Goal: Information Seeking & Learning: Learn about a topic

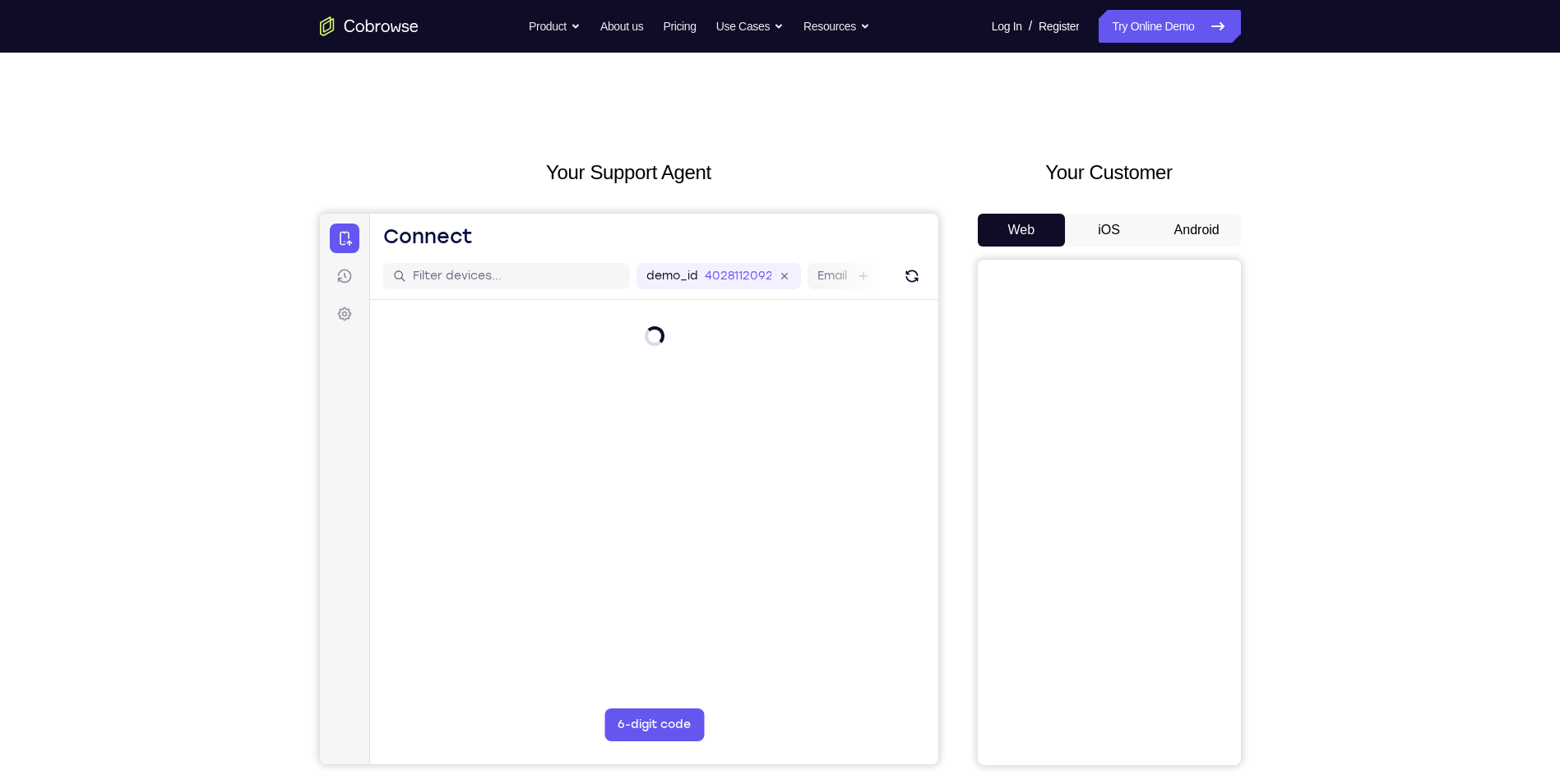
click at [1211, 232] on button "Android" at bounding box center [1197, 230] width 88 height 33
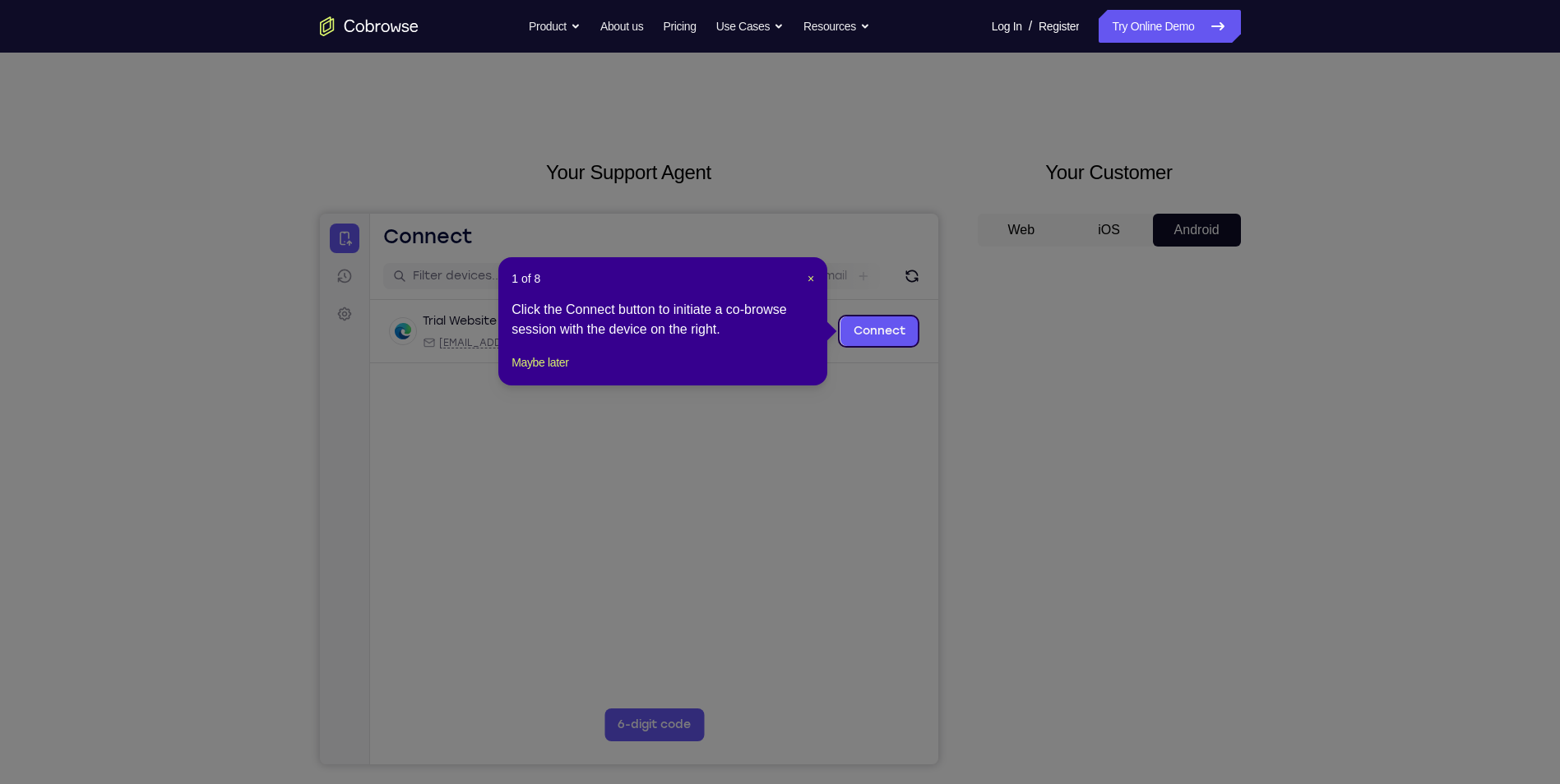
click at [1143, 515] on icon at bounding box center [786, 392] width 1572 height 784
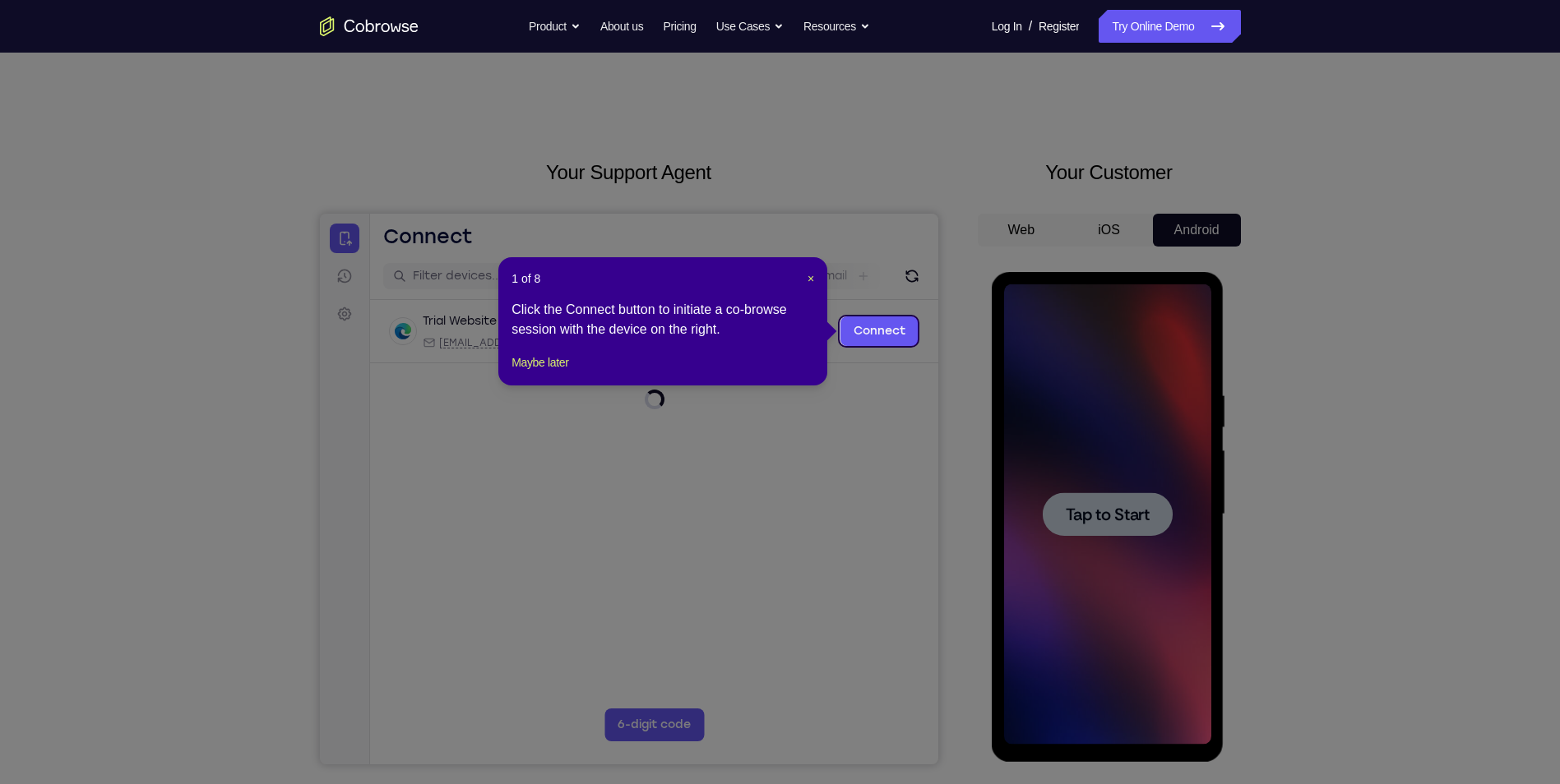
click at [819, 274] on div "1 of 8 × Click the Connect button to initiate a co-browse session with the devi…" at bounding box center [663, 321] width 329 height 128
click at [803, 273] on header "1 of 8 ×" at bounding box center [663, 278] width 302 height 16
drag, startPoint x: 814, startPoint y: 283, endPoint x: 603, endPoint y: 101, distance: 278.6
click at [814, 283] on span "×" at bounding box center [811, 278] width 7 height 13
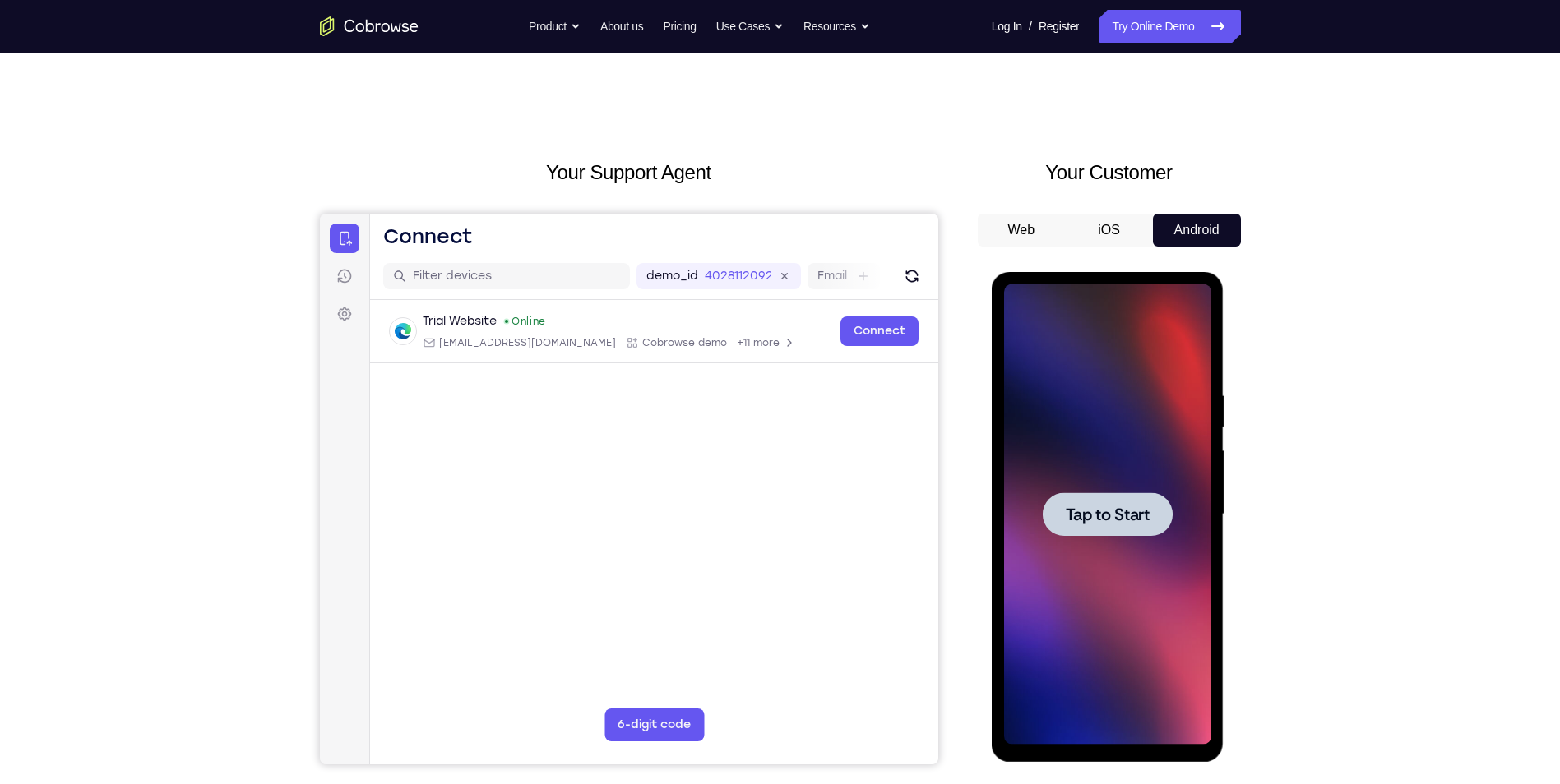
click at [1056, 422] on div at bounding box center [1107, 514] width 207 height 460
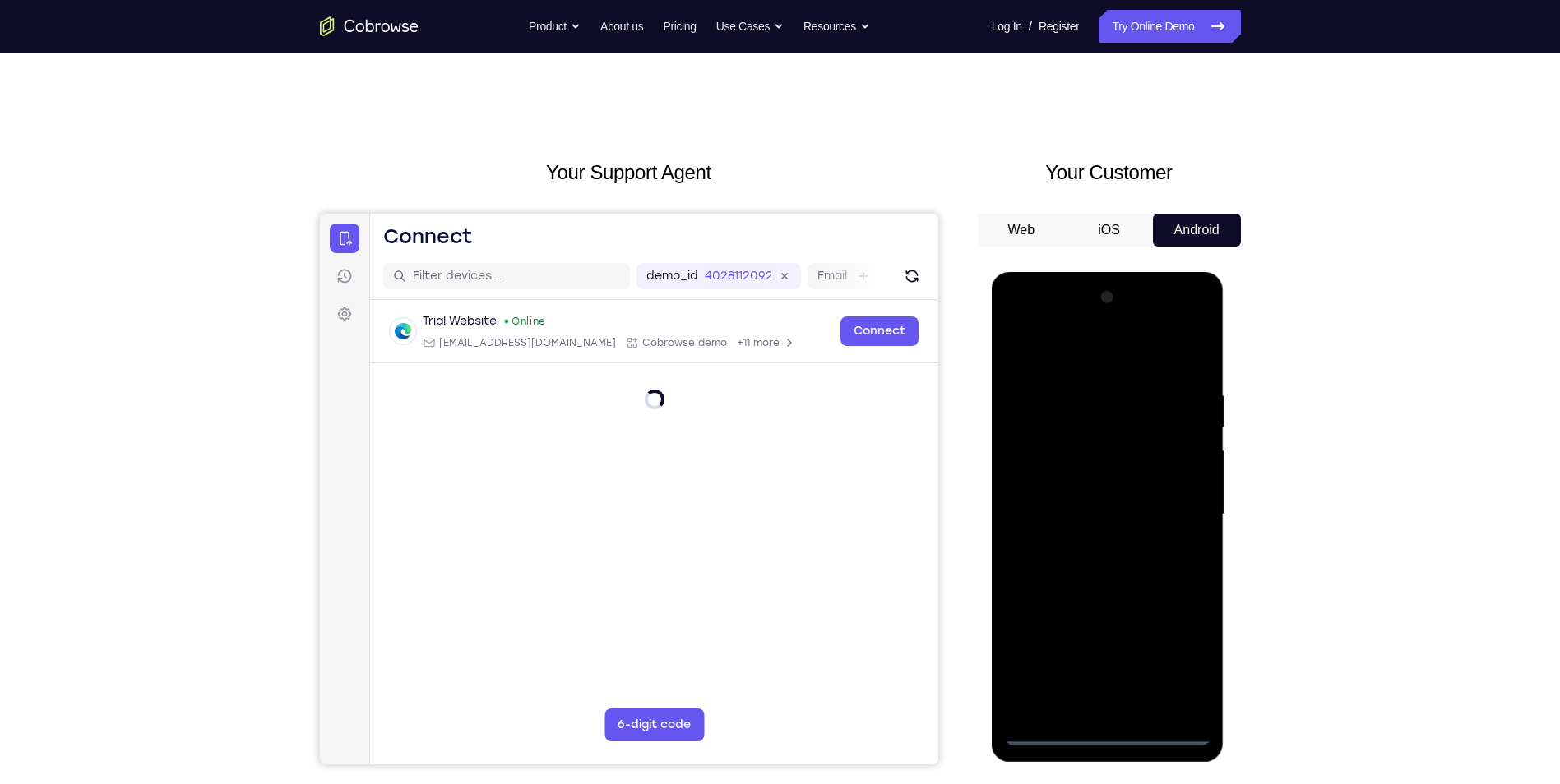
click at [1100, 736] on div at bounding box center [1107, 514] width 207 height 460
click at [1165, 663] on div at bounding box center [1107, 514] width 207 height 460
click at [1083, 361] on div at bounding box center [1107, 514] width 207 height 460
click at [1180, 506] on div at bounding box center [1107, 514] width 207 height 460
click at [1086, 547] on div at bounding box center [1107, 514] width 207 height 460
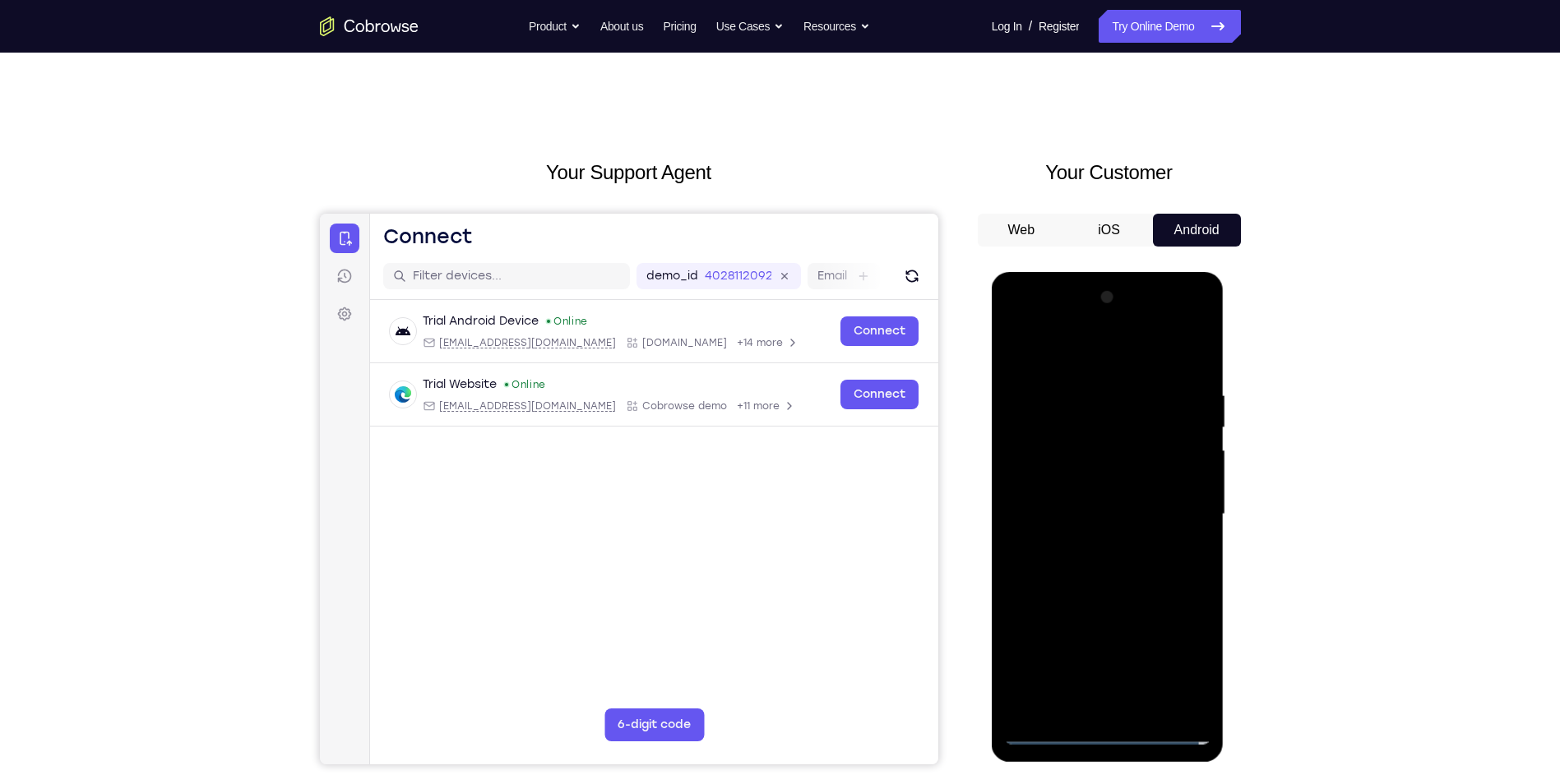
click at [1104, 492] on div at bounding box center [1107, 514] width 207 height 460
click at [1086, 531] on div at bounding box center [1107, 514] width 207 height 460
click at [1089, 516] on div at bounding box center [1107, 514] width 207 height 460
click at [1025, 575] on div at bounding box center [1107, 514] width 207 height 460
click at [1088, 584] on div at bounding box center [1107, 514] width 207 height 460
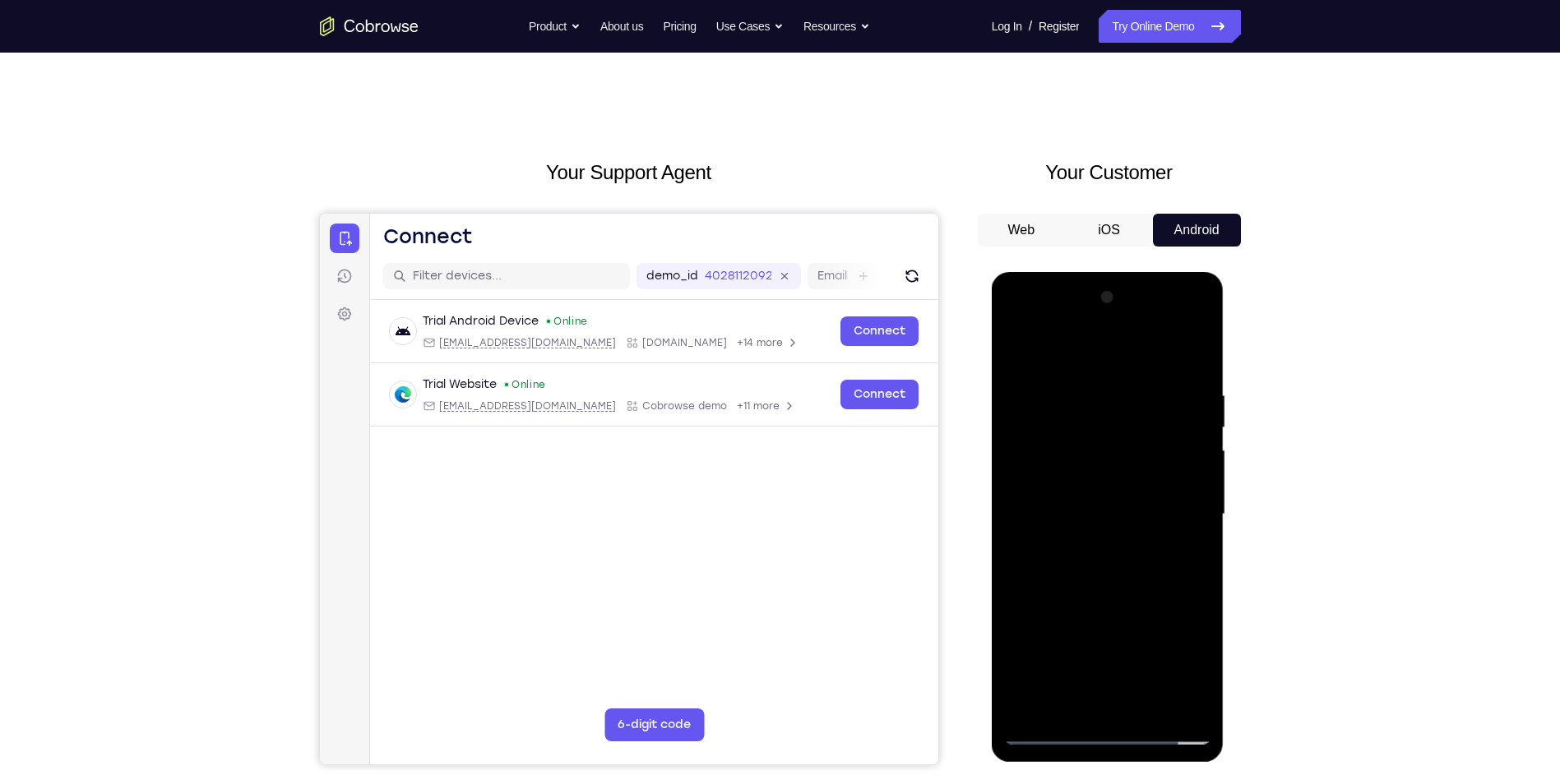
click at [1075, 374] on div at bounding box center [1107, 514] width 207 height 460
click at [1098, 698] on div at bounding box center [1107, 514] width 207 height 460
click at [1143, 507] on div at bounding box center [1107, 514] width 207 height 460
click at [1165, 701] on div at bounding box center [1107, 514] width 207 height 460
click at [1015, 612] on div at bounding box center [1107, 514] width 207 height 460
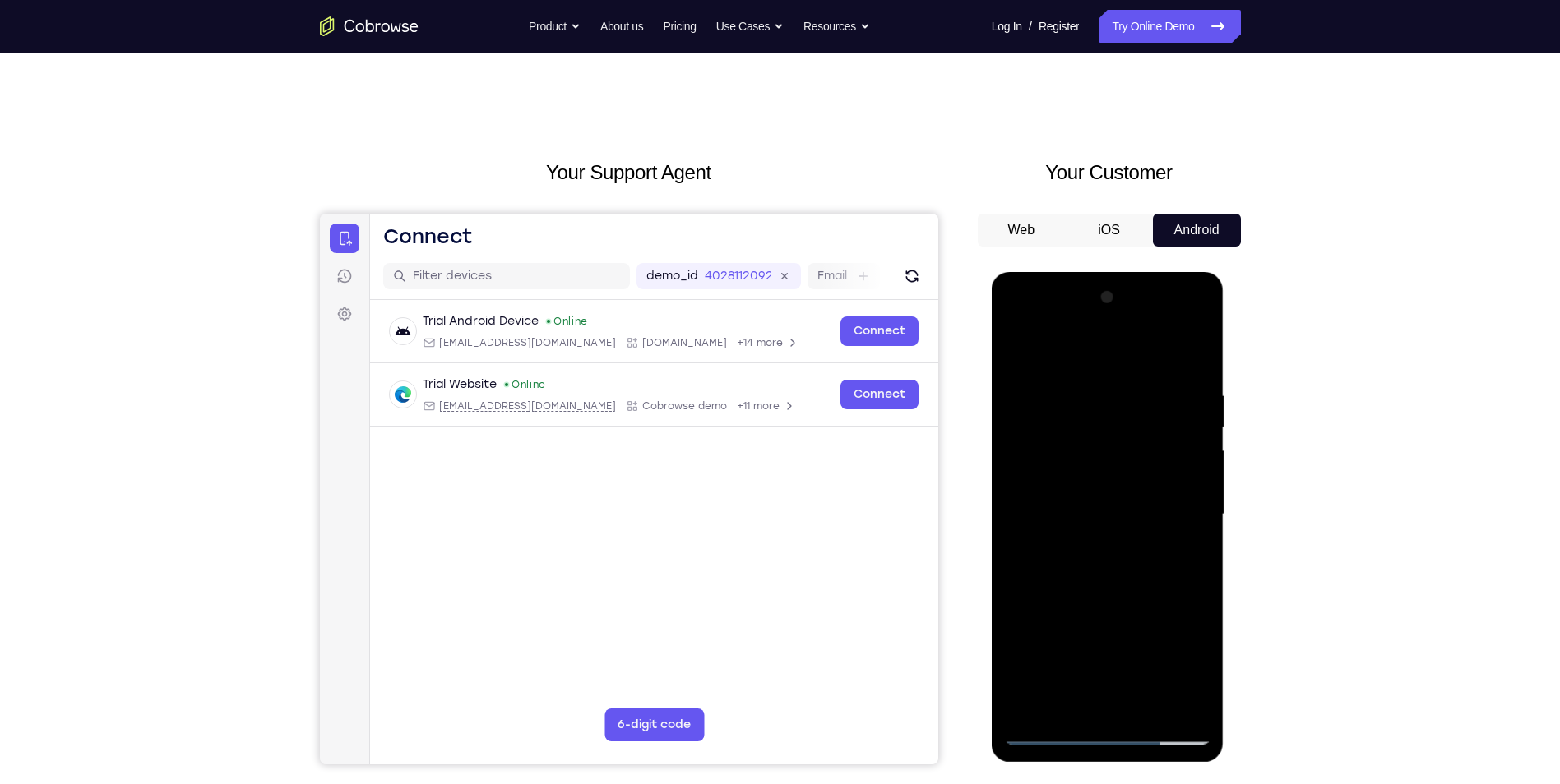
click at [1188, 700] on div at bounding box center [1107, 514] width 207 height 460
click at [1199, 352] on div at bounding box center [1107, 514] width 207 height 460
click at [1063, 387] on div at bounding box center [1107, 514] width 207 height 460
click at [1140, 380] on div at bounding box center [1107, 514] width 207 height 460
click at [1011, 405] on div at bounding box center [1107, 514] width 207 height 460
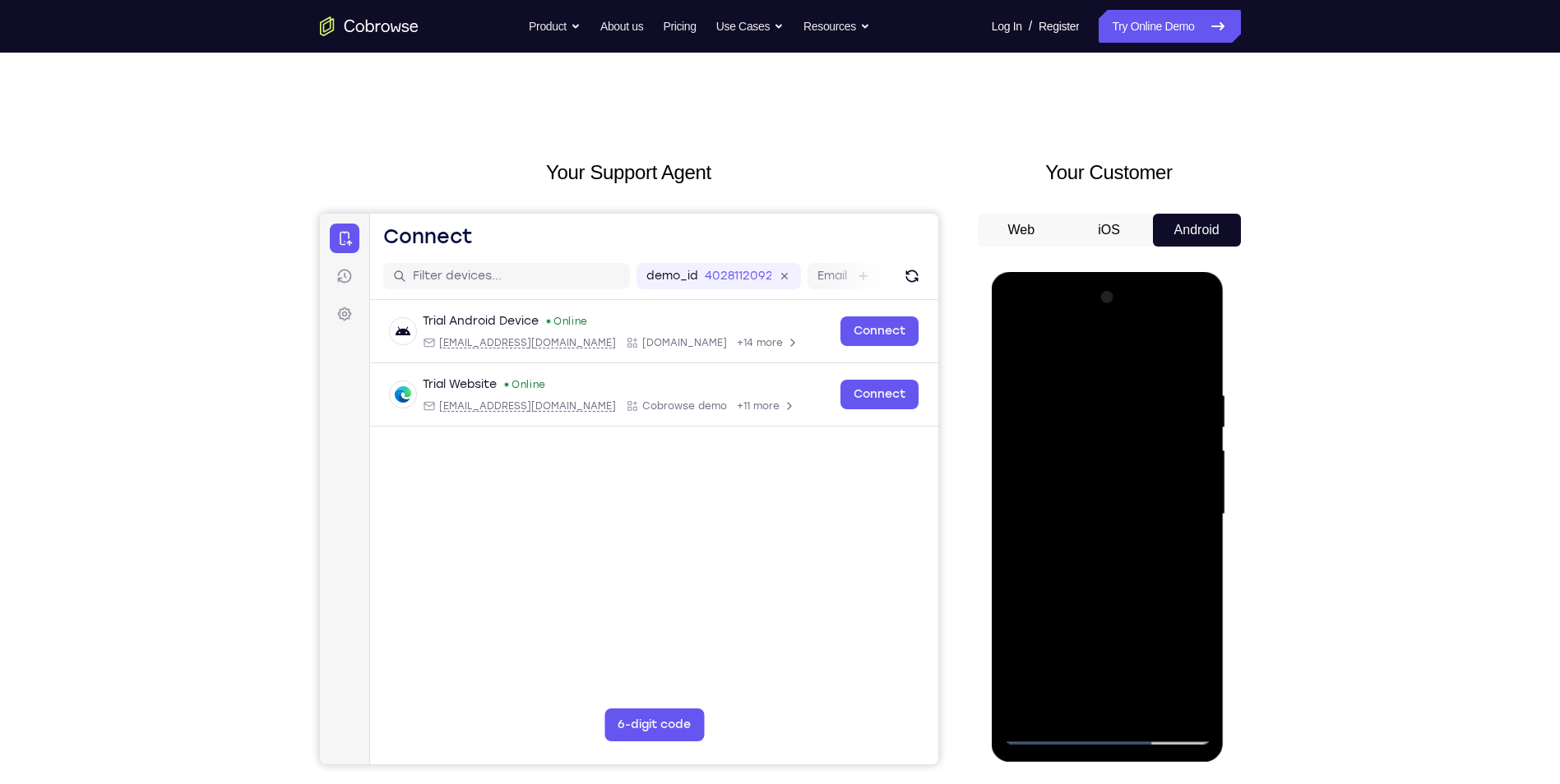
click at [1079, 421] on div at bounding box center [1107, 514] width 207 height 460
click at [1014, 419] on div at bounding box center [1107, 514] width 207 height 460
drag, startPoint x: 1065, startPoint y: 403, endPoint x: 1042, endPoint y: 468, distance: 68.9
click at [1042, 468] on div at bounding box center [1107, 514] width 207 height 460
click at [1104, 702] on div at bounding box center [1107, 514] width 207 height 460
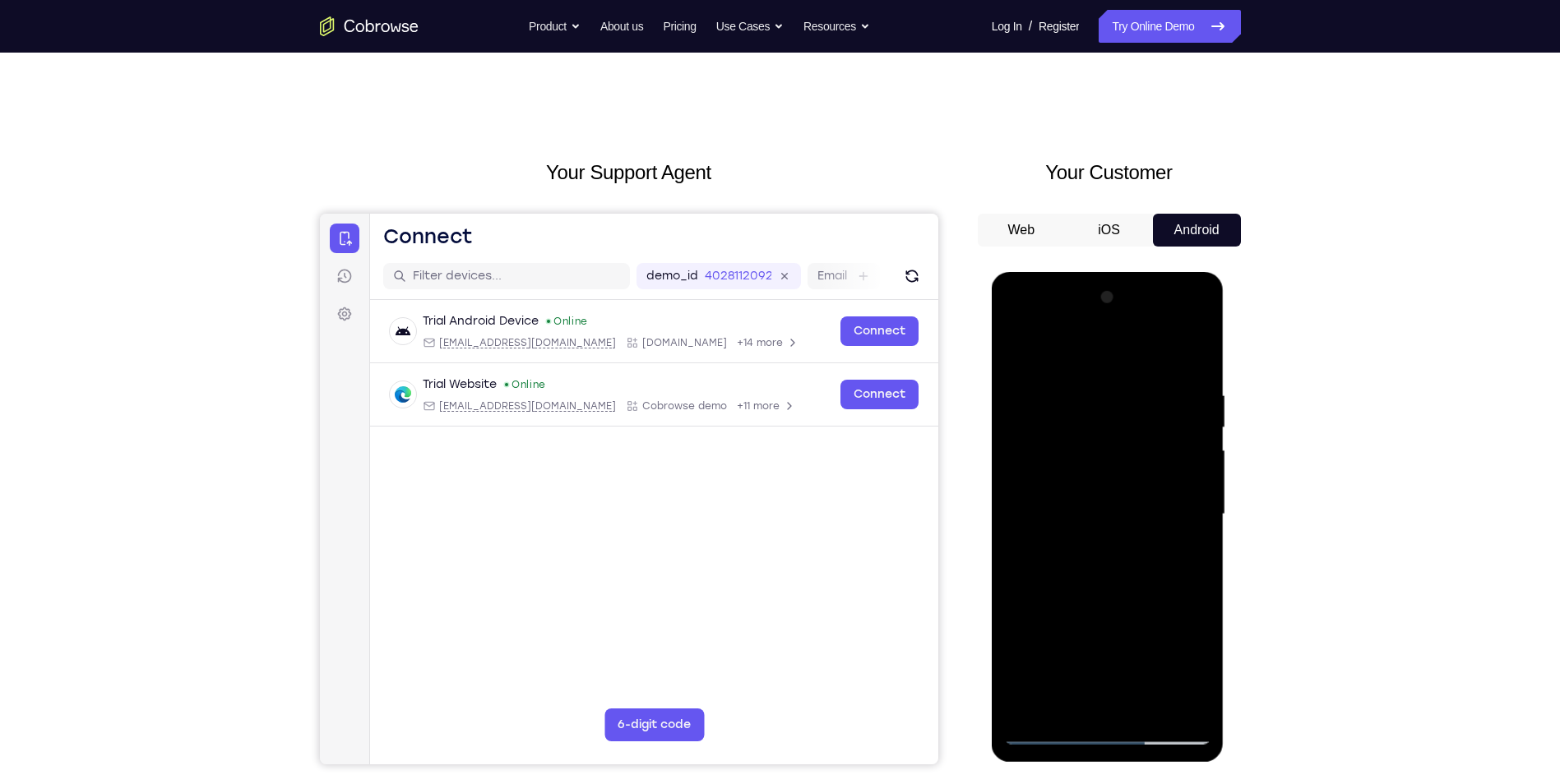
click at [1173, 354] on div at bounding box center [1107, 514] width 207 height 460
click at [1132, 485] on div at bounding box center [1107, 514] width 207 height 460
click at [1112, 701] on div at bounding box center [1107, 514] width 207 height 460
click at [1130, 490] on div at bounding box center [1107, 514] width 207 height 460
click at [1021, 531] on div at bounding box center [1107, 514] width 207 height 460
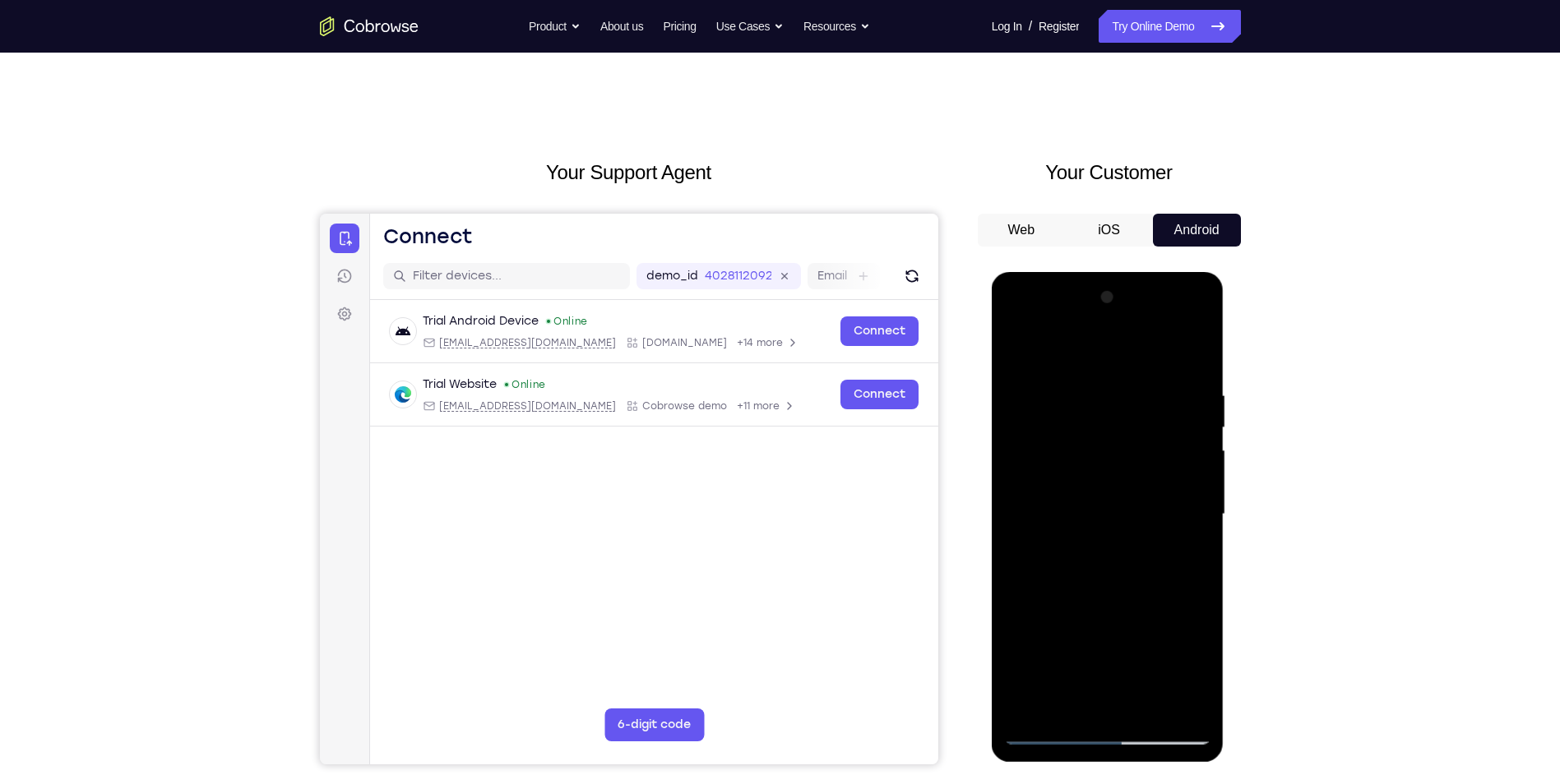
click at [1195, 359] on div at bounding box center [1107, 514] width 207 height 460
click at [1150, 706] on div at bounding box center [1107, 514] width 207 height 460
click at [1102, 606] on div at bounding box center [1107, 514] width 207 height 460
click at [1119, 548] on div at bounding box center [1107, 514] width 207 height 460
click at [1020, 356] on div at bounding box center [1107, 514] width 207 height 460
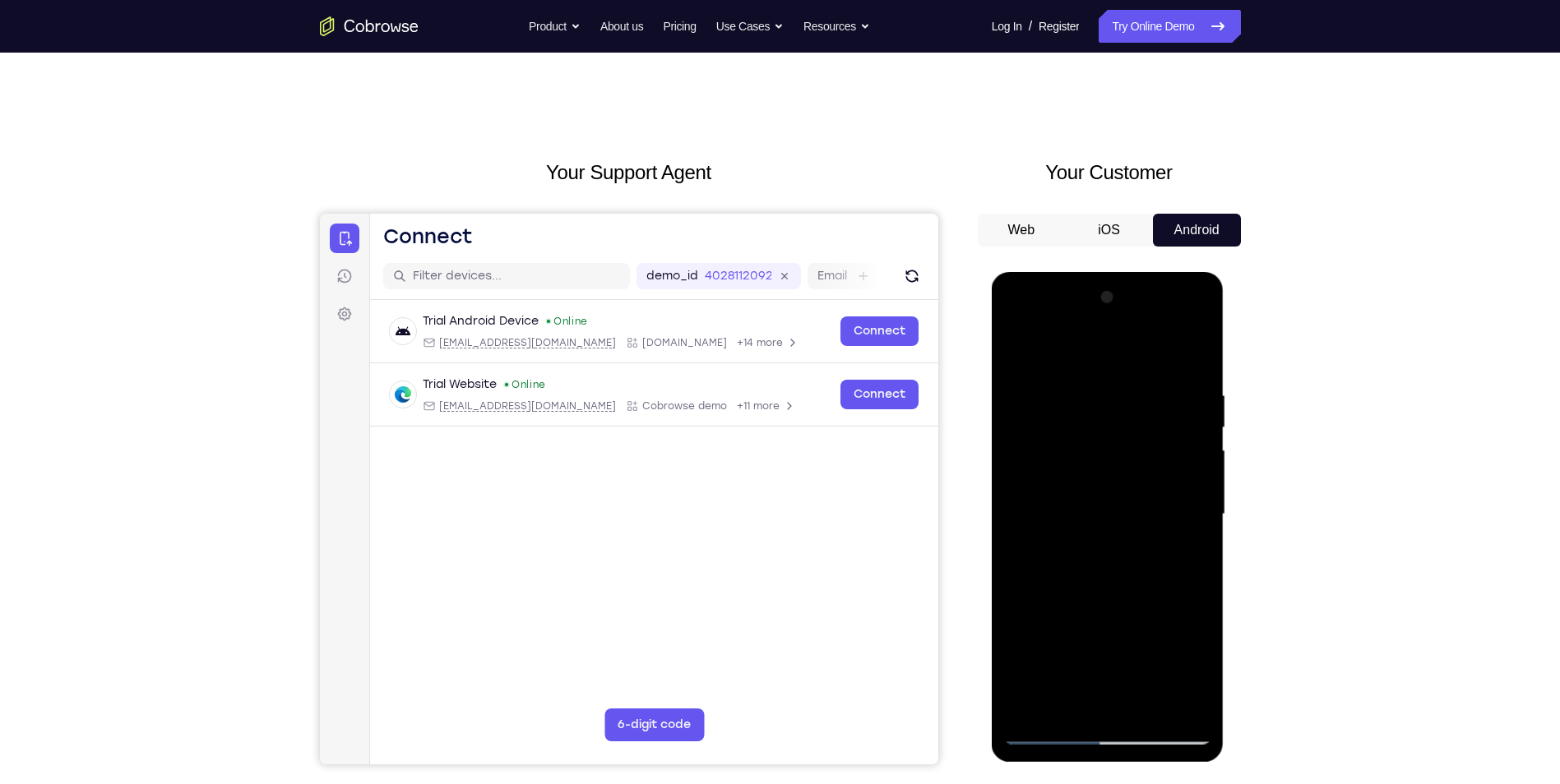
click at [1024, 540] on div at bounding box center [1107, 514] width 207 height 460
click at [1049, 356] on div at bounding box center [1107, 514] width 207 height 460
click at [1021, 380] on div at bounding box center [1107, 514] width 207 height 460
click at [1090, 707] on div at bounding box center [1107, 514] width 207 height 460
click at [1083, 527] on div at bounding box center [1107, 514] width 207 height 460
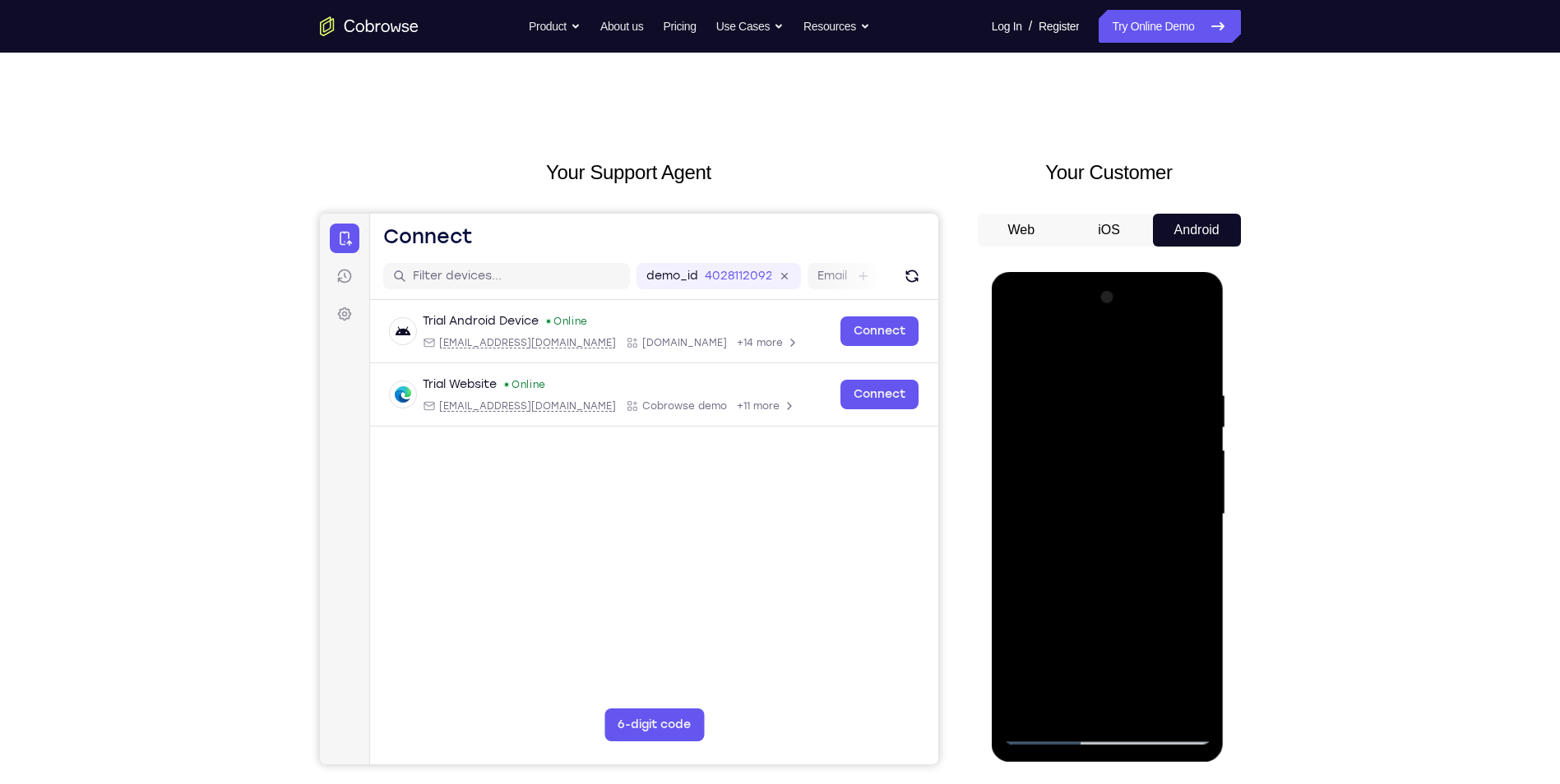
click at [1158, 701] on div at bounding box center [1107, 514] width 207 height 460
click at [1185, 705] on div at bounding box center [1107, 514] width 207 height 460
click at [1191, 354] on div at bounding box center [1107, 514] width 207 height 460
click at [1146, 711] on div at bounding box center [1107, 514] width 207 height 460
click at [1017, 350] on div at bounding box center [1107, 514] width 207 height 460
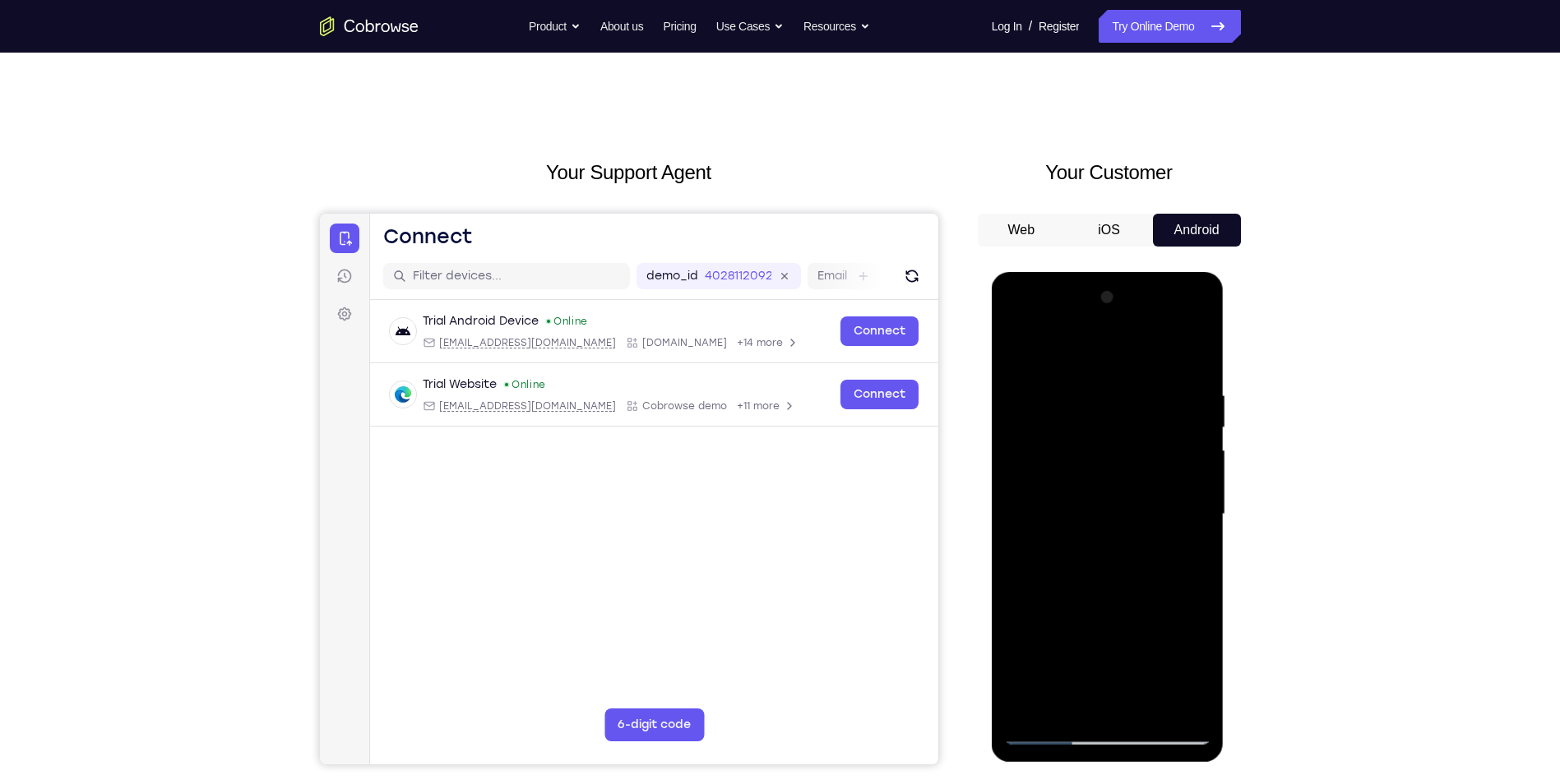
click at [1156, 390] on div at bounding box center [1107, 514] width 207 height 460
click at [1117, 699] on div at bounding box center [1107, 514] width 207 height 460
click at [1139, 464] on div at bounding box center [1107, 514] width 207 height 460
click at [1158, 703] on div at bounding box center [1107, 514] width 207 height 460
click at [1187, 704] on div at bounding box center [1107, 514] width 207 height 460
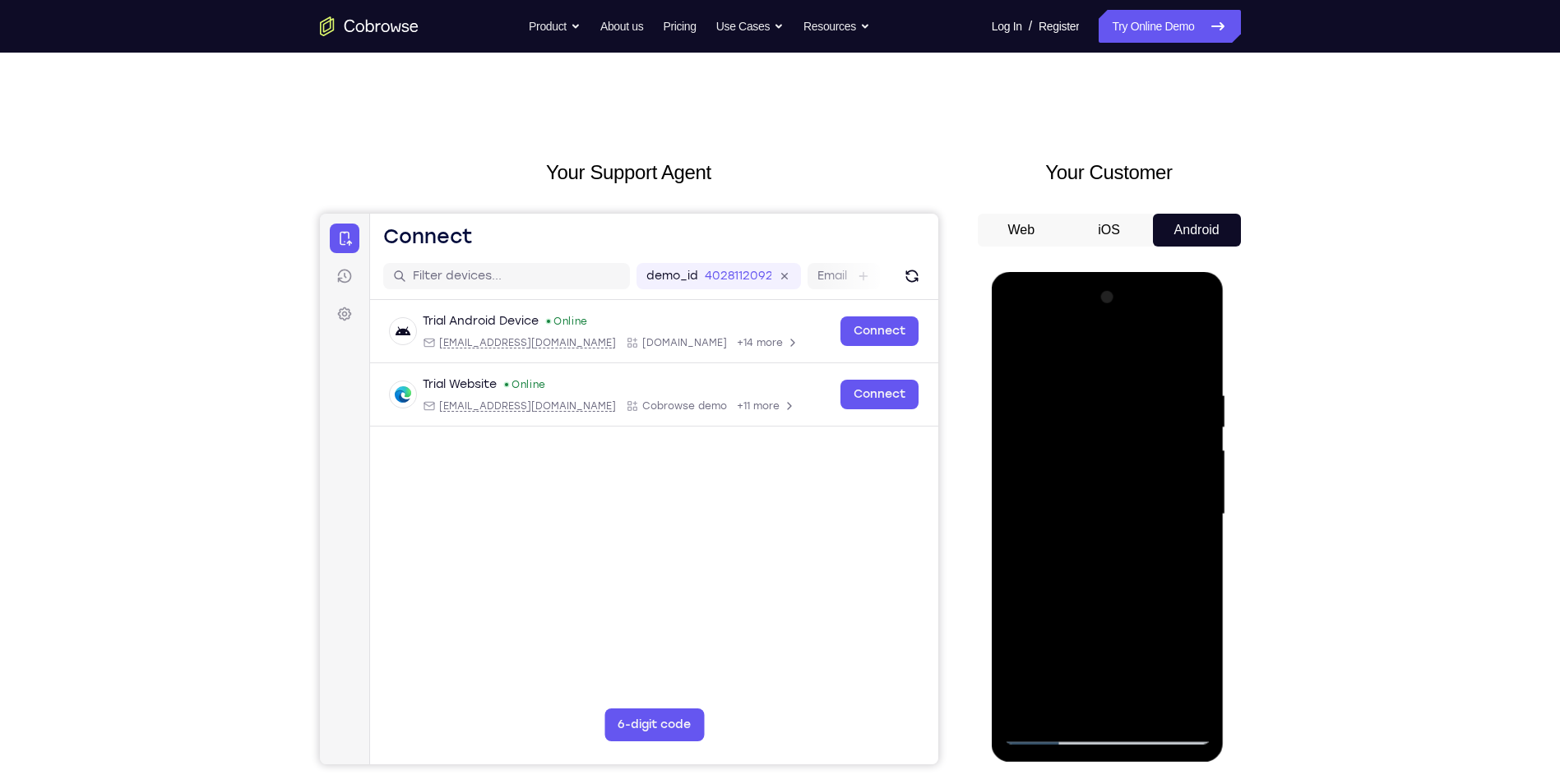
click at [1184, 575] on div at bounding box center [1107, 514] width 207 height 460
click at [1197, 355] on div at bounding box center [1107, 514] width 207 height 460
click at [1151, 707] on div at bounding box center [1107, 514] width 207 height 460
click at [1143, 521] on div at bounding box center [1107, 514] width 207 height 460
drag, startPoint x: 1186, startPoint y: 442, endPoint x: 1176, endPoint y: 461, distance: 21.5
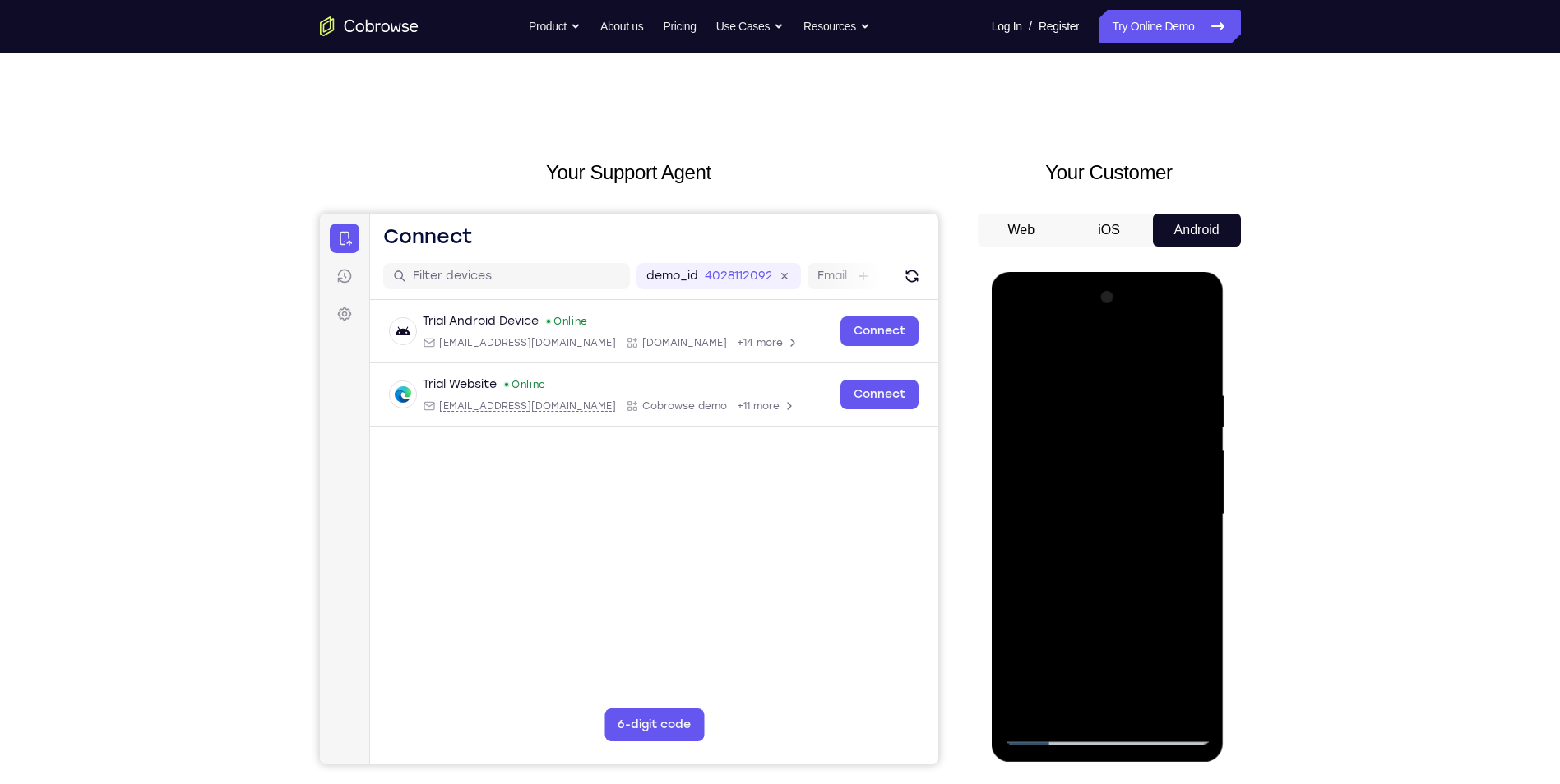
click at [1176, 462] on div at bounding box center [1107, 514] width 207 height 460
click at [1059, 581] on div at bounding box center [1107, 514] width 207 height 460
click at [1085, 582] on div at bounding box center [1107, 514] width 207 height 460
click at [1183, 557] on div at bounding box center [1107, 514] width 207 height 460
click at [1021, 350] on div at bounding box center [1107, 514] width 207 height 460
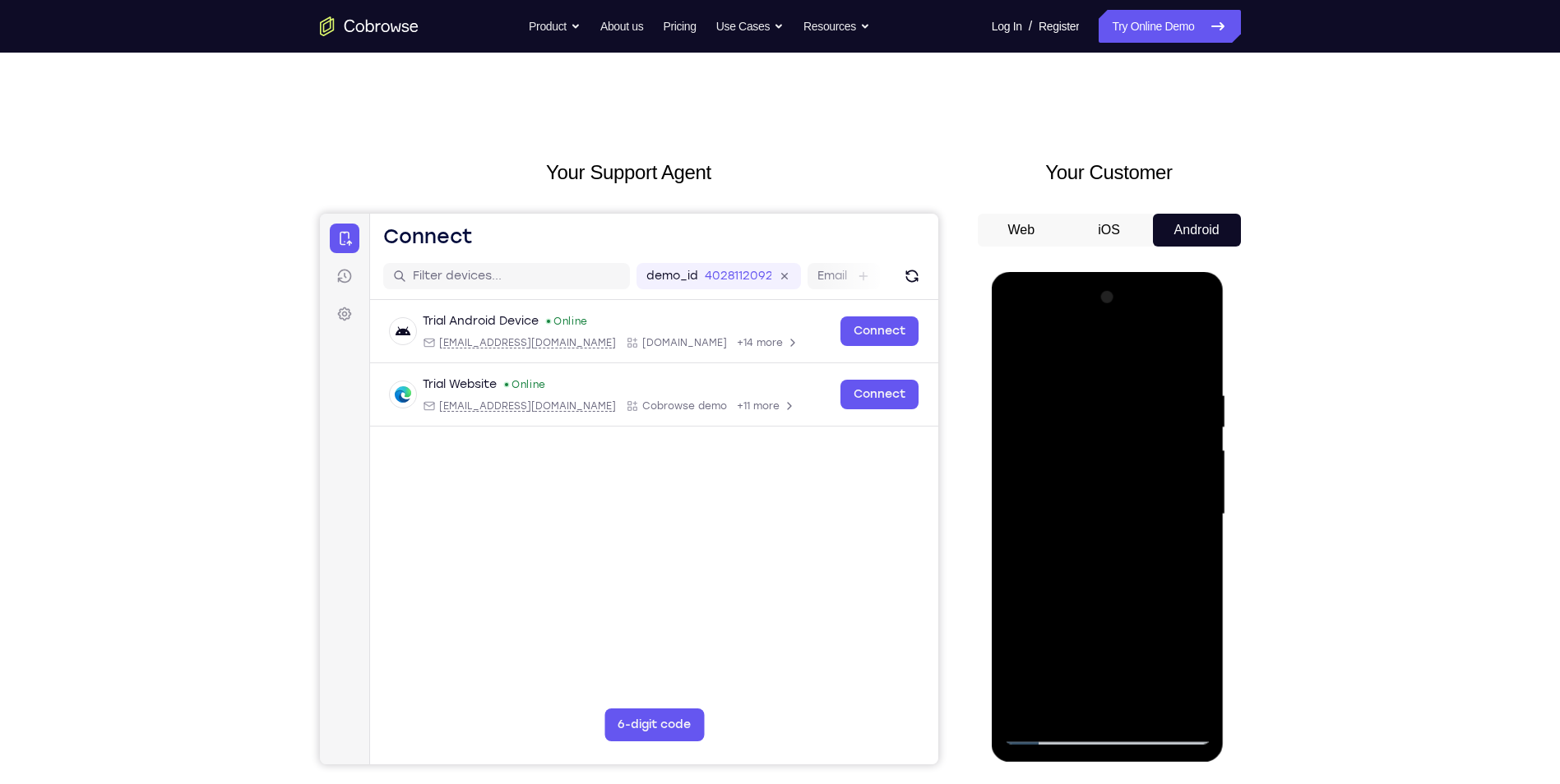
drag, startPoint x: 1111, startPoint y: 614, endPoint x: 1117, endPoint y: 456, distance: 158.1
click at [1117, 456] on div at bounding box center [1107, 514] width 207 height 460
click at [1091, 706] on div at bounding box center [1107, 514] width 207 height 460
click at [1038, 358] on div at bounding box center [1107, 514] width 207 height 460
click at [1152, 710] on div at bounding box center [1107, 514] width 207 height 460
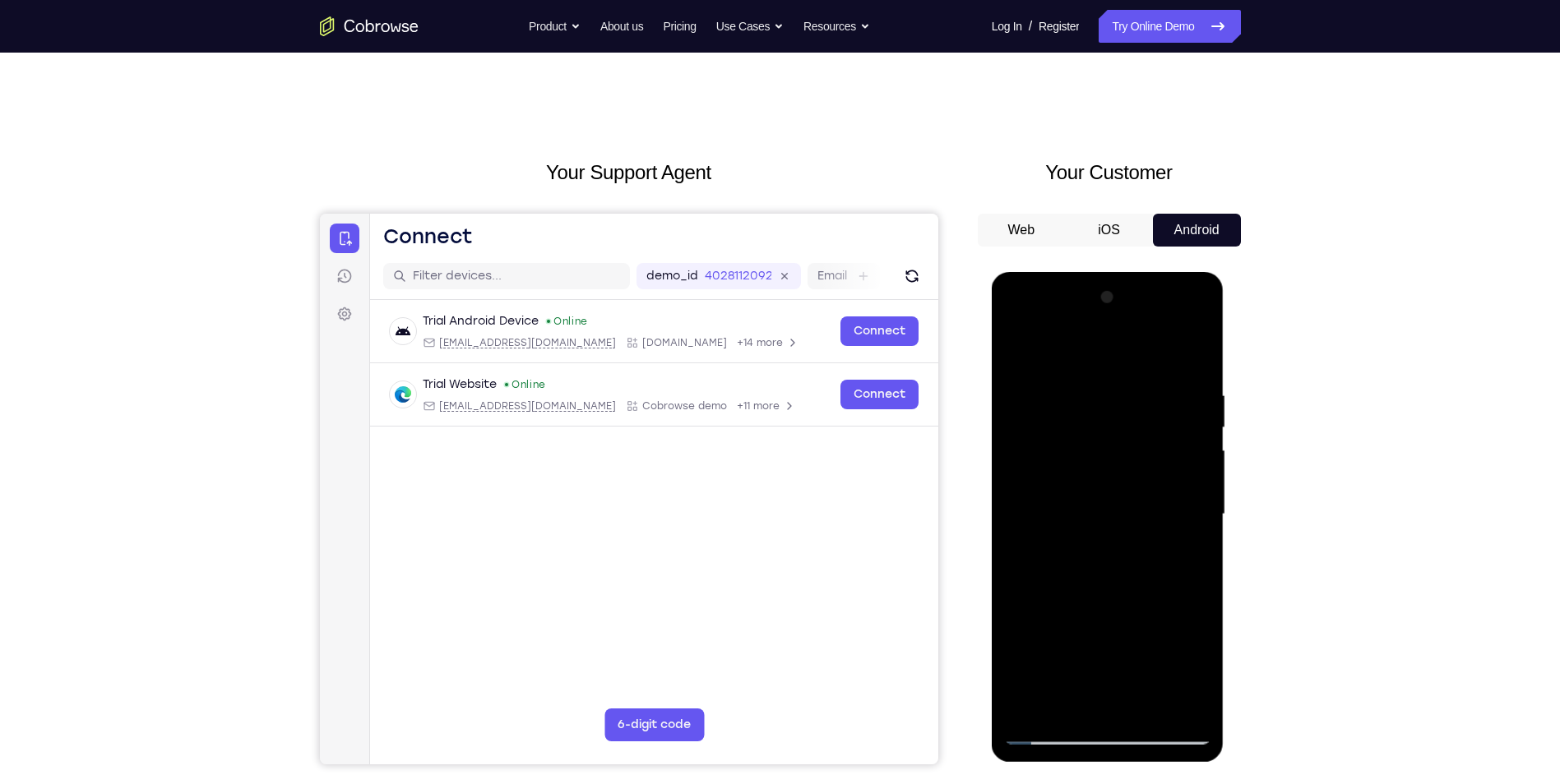
drag, startPoint x: 1081, startPoint y: 663, endPoint x: 1091, endPoint y: 550, distance: 113.4
click at [1091, 550] on div at bounding box center [1107, 514] width 207 height 460
click at [1110, 601] on div at bounding box center [1107, 514] width 207 height 460
click at [1045, 358] on div at bounding box center [1107, 514] width 207 height 460
click at [1033, 704] on div at bounding box center [1107, 514] width 207 height 460
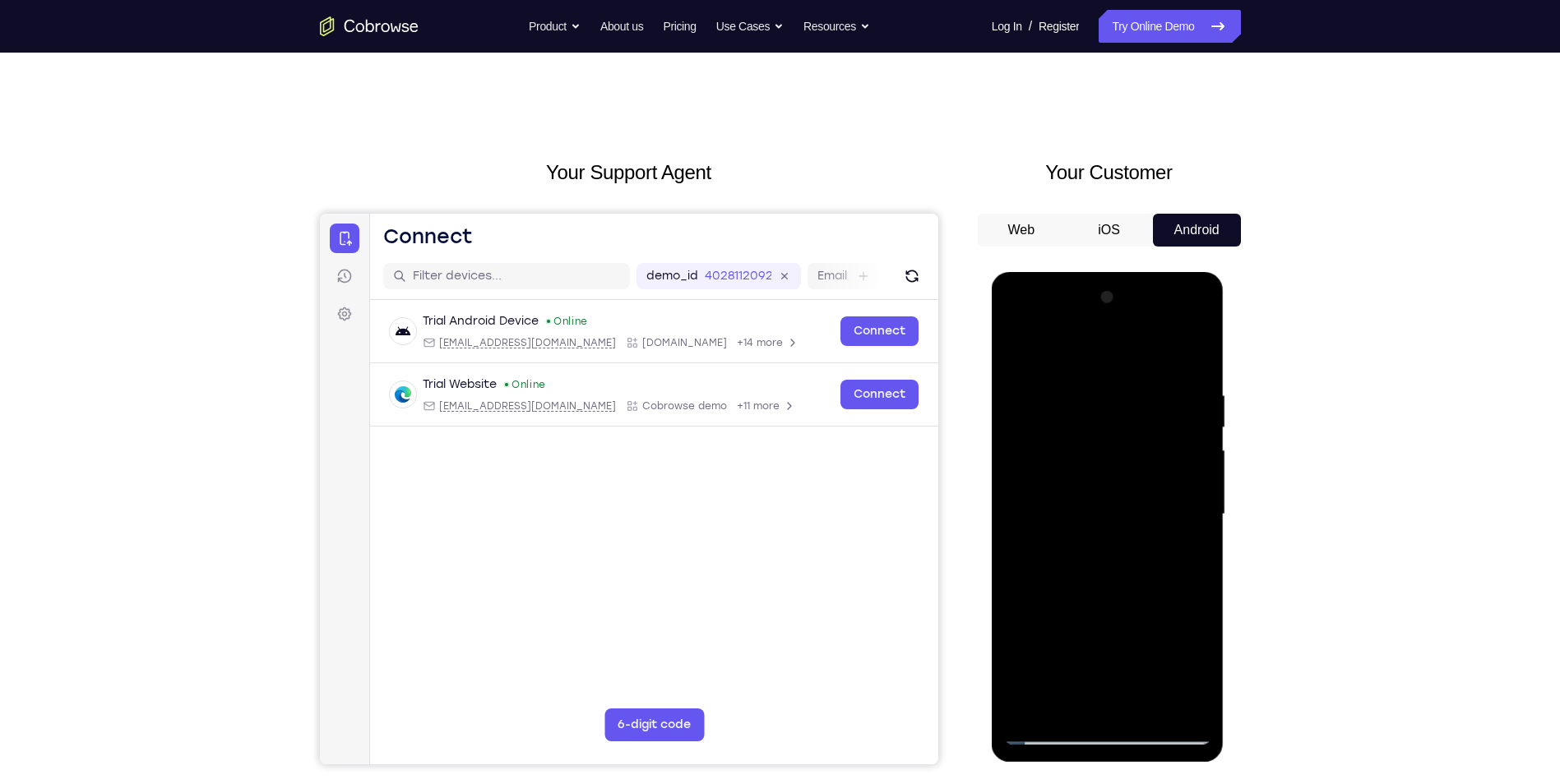
drag, startPoint x: 1106, startPoint y: 555, endPoint x: 1094, endPoint y: 698, distance: 143.5
click at [1095, 696] on div at bounding box center [1107, 514] width 207 height 460
click at [1198, 350] on div at bounding box center [1107, 514] width 207 height 460
click at [1021, 439] on div at bounding box center [1107, 514] width 207 height 460
click at [1019, 338] on div at bounding box center [1107, 514] width 207 height 460
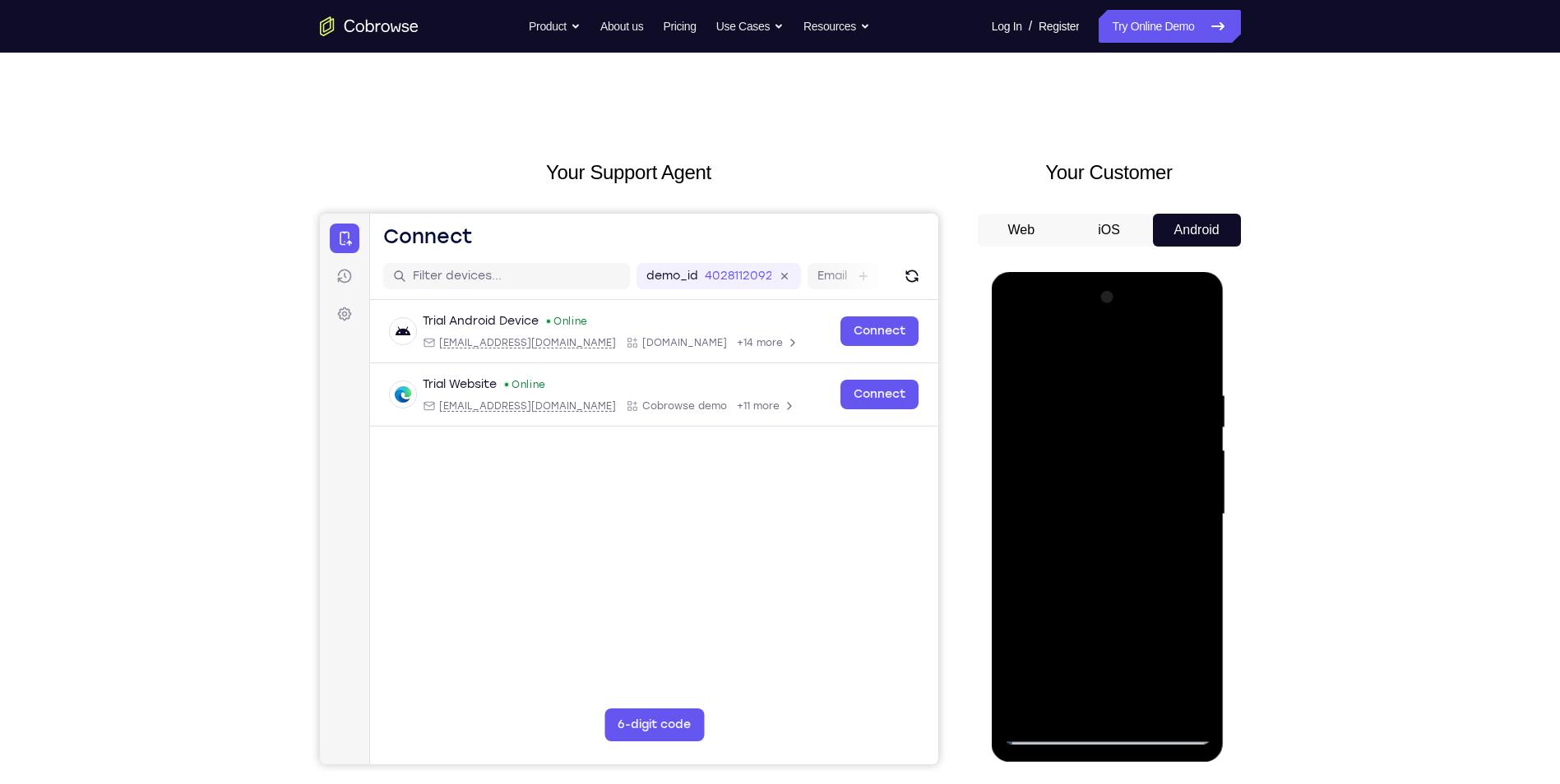
click at [1019, 345] on div at bounding box center [1107, 514] width 207 height 460
click at [1035, 715] on div at bounding box center [1107, 514] width 207 height 460
click at [1069, 385] on div at bounding box center [1107, 514] width 207 height 460
click at [1191, 438] on div at bounding box center [1107, 514] width 207 height 460
click at [1192, 439] on div at bounding box center [1107, 514] width 207 height 460
